Goal: Navigation & Orientation: Find specific page/section

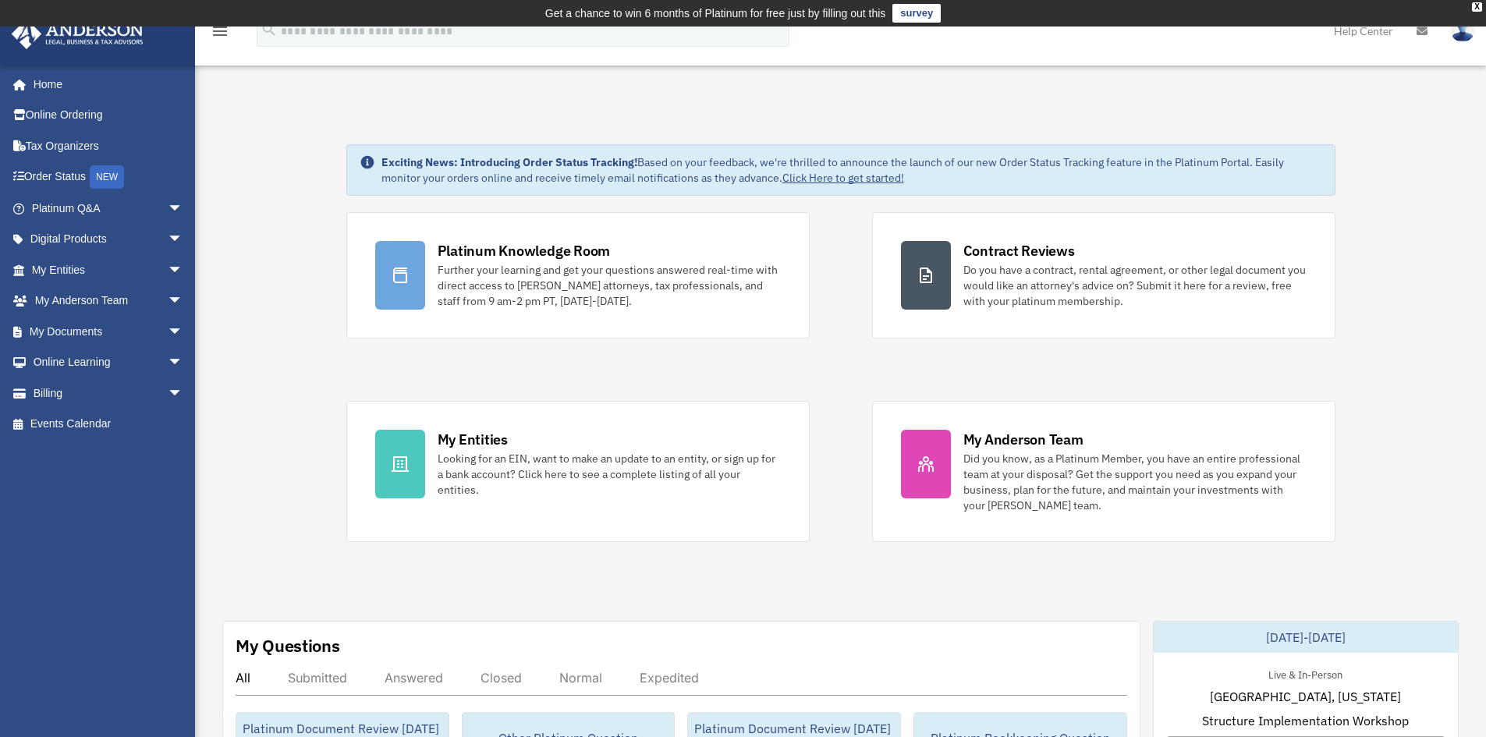
click at [171, 206] on span "arrow_drop_down" at bounding box center [183, 209] width 31 height 32
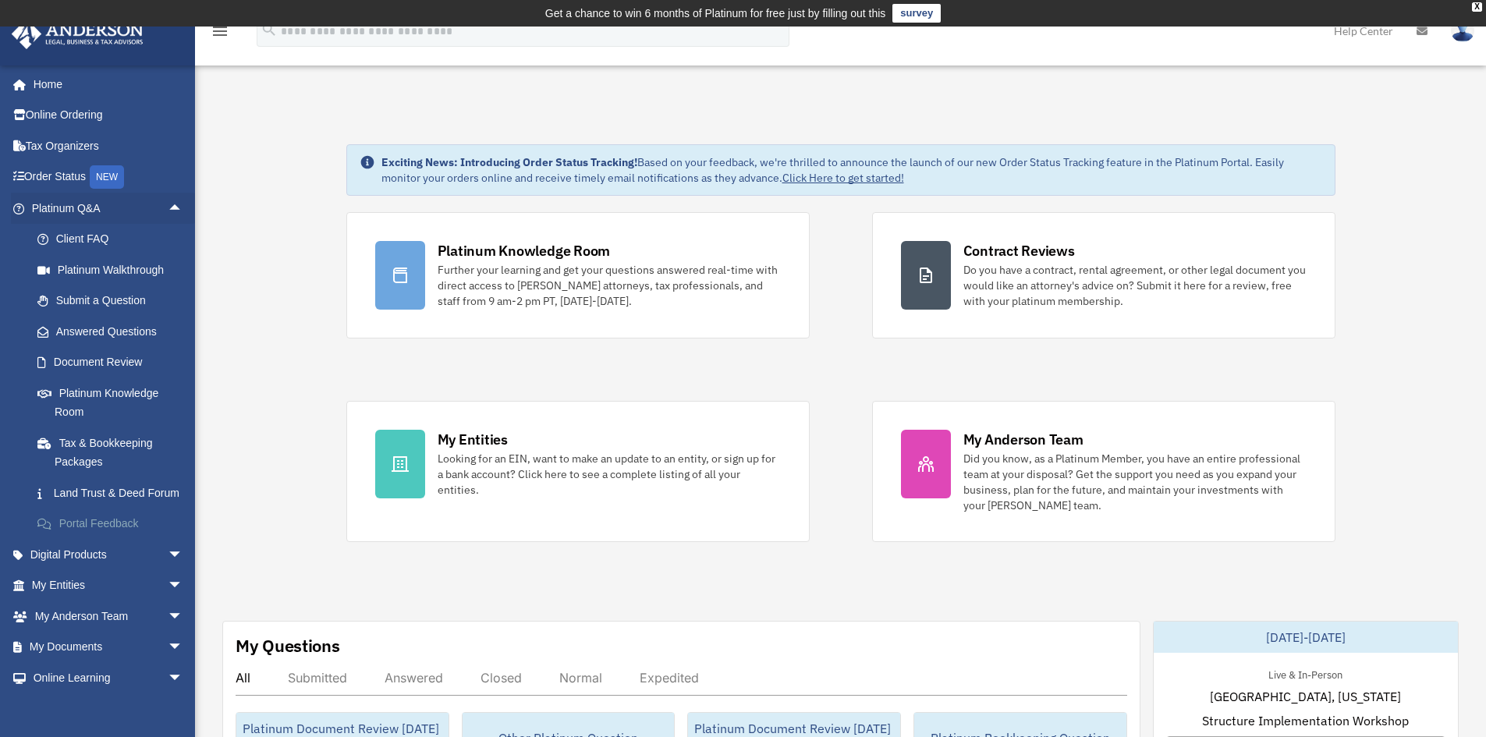
drag, startPoint x: 158, startPoint y: 567, endPoint x: 164, endPoint y: 550, distance: 18.0
click at [168, 568] on span "arrow_drop_down" at bounding box center [183, 555] width 31 height 32
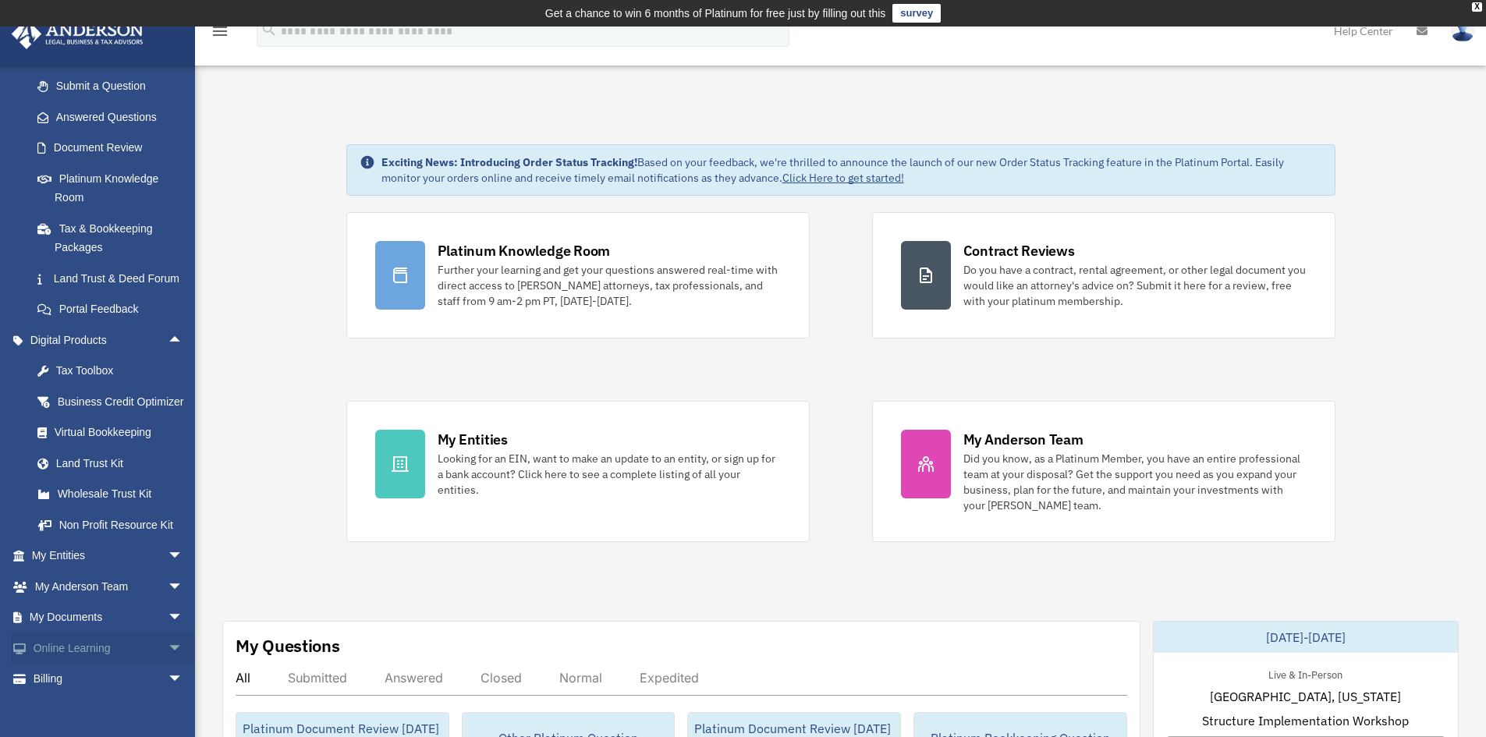
scroll to position [297, 0]
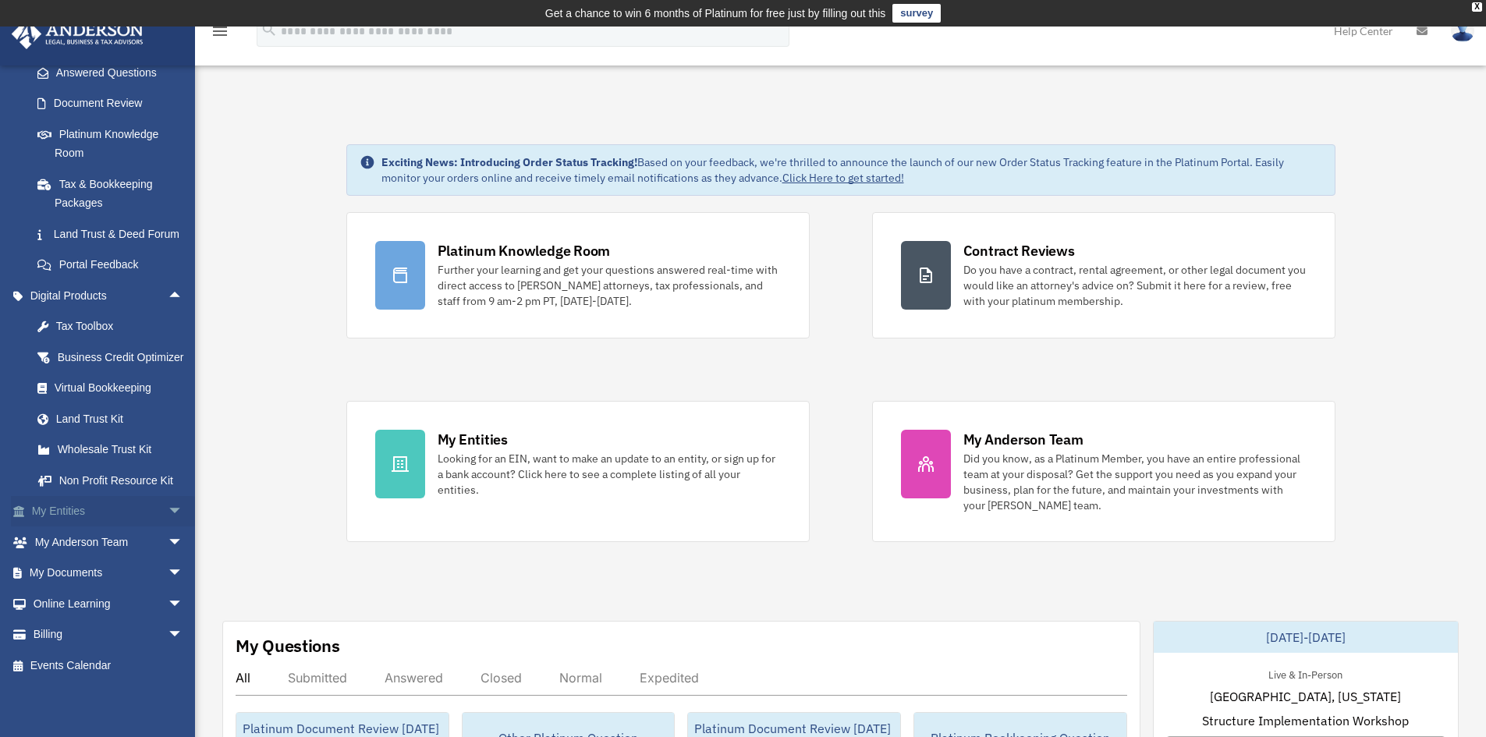
click at [168, 512] on span "arrow_drop_down" at bounding box center [183, 512] width 31 height 32
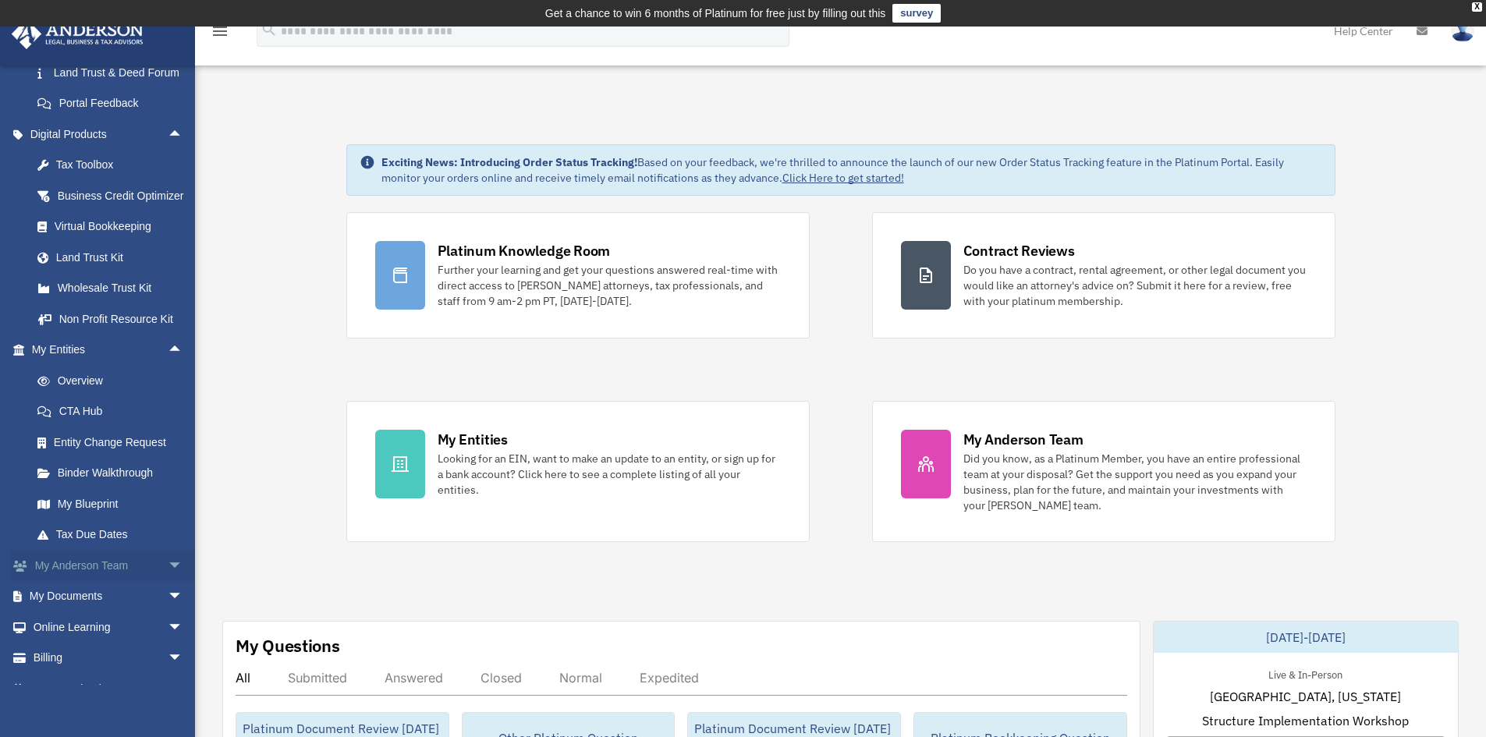
scroll to position [453, 0]
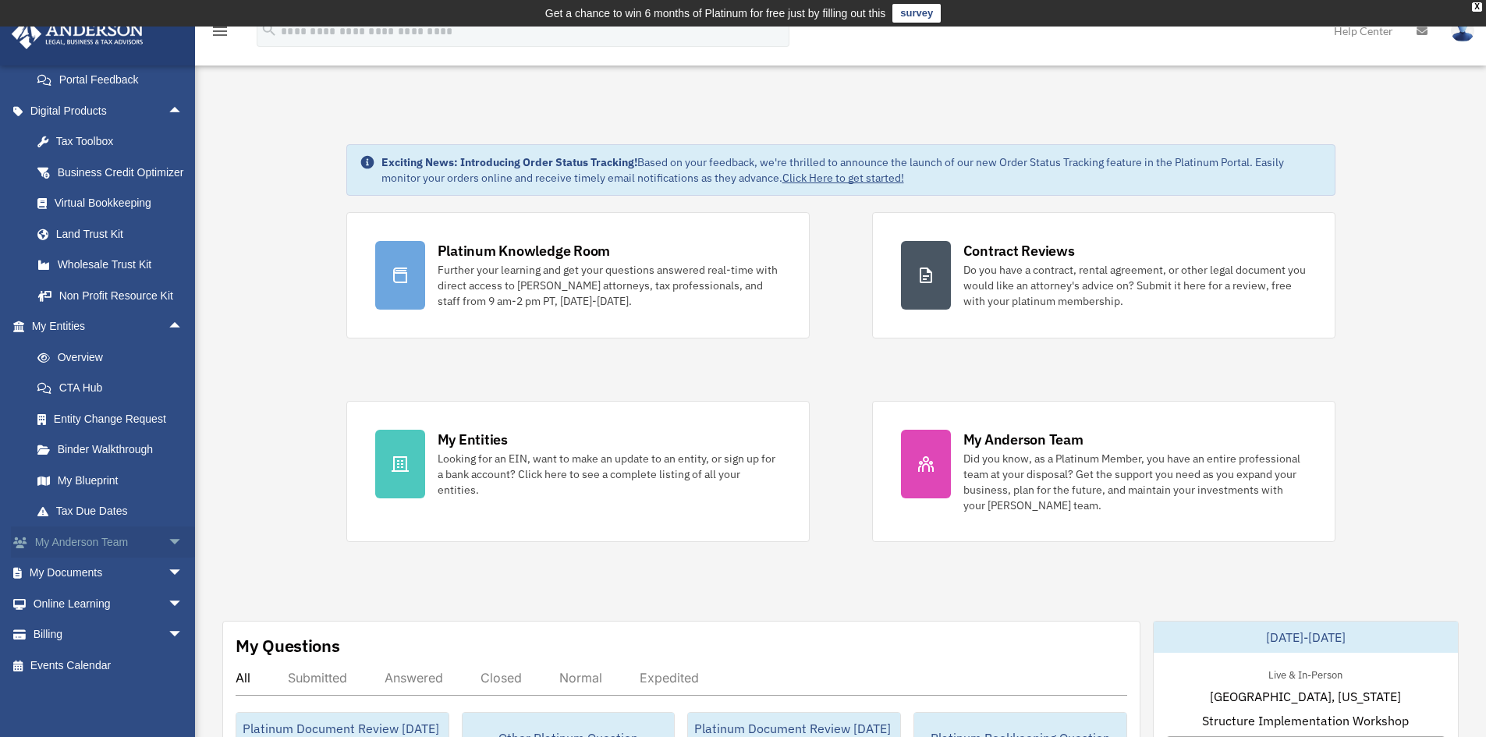
click at [168, 558] on span "arrow_drop_down" at bounding box center [183, 542] width 31 height 32
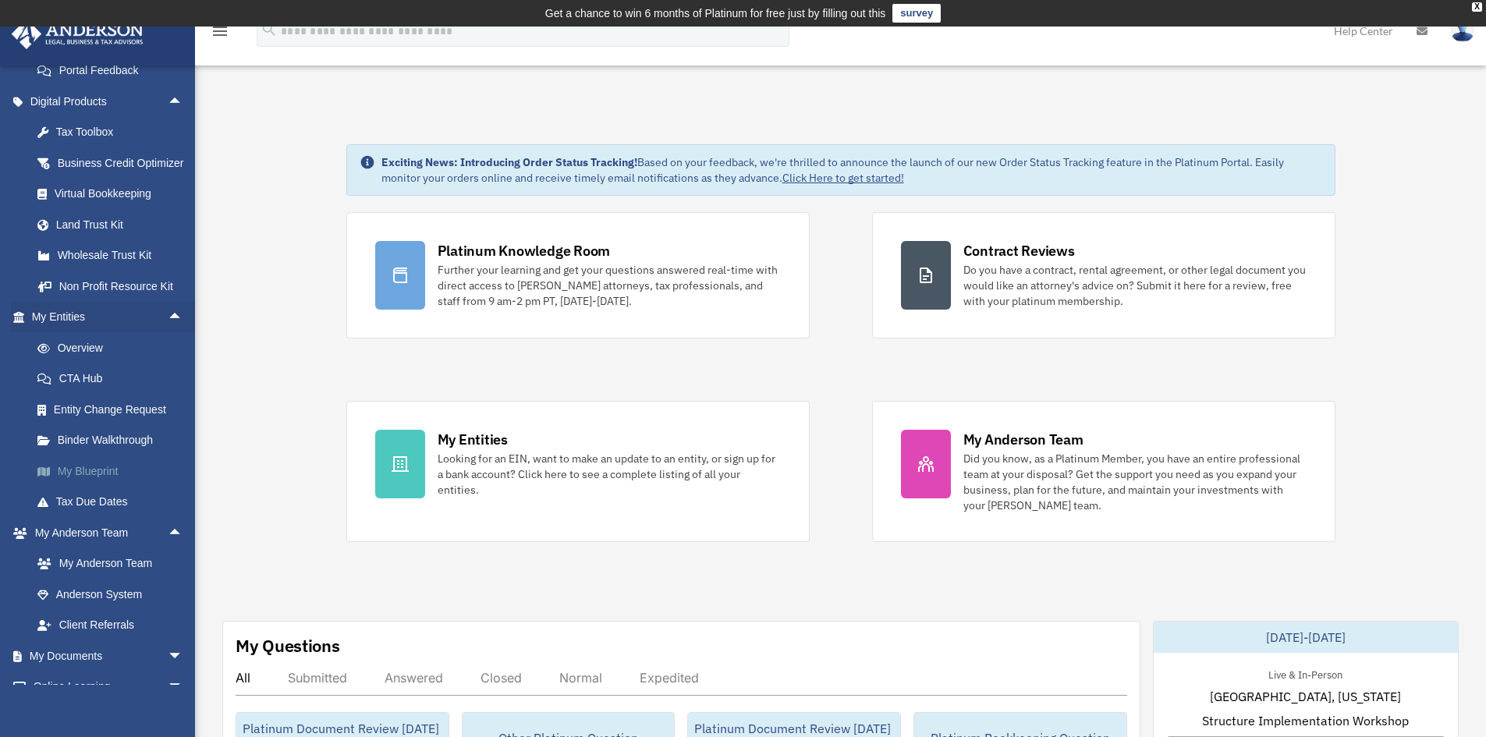
scroll to position [574, 0]
